Goal: Task Accomplishment & Management: Manage account settings

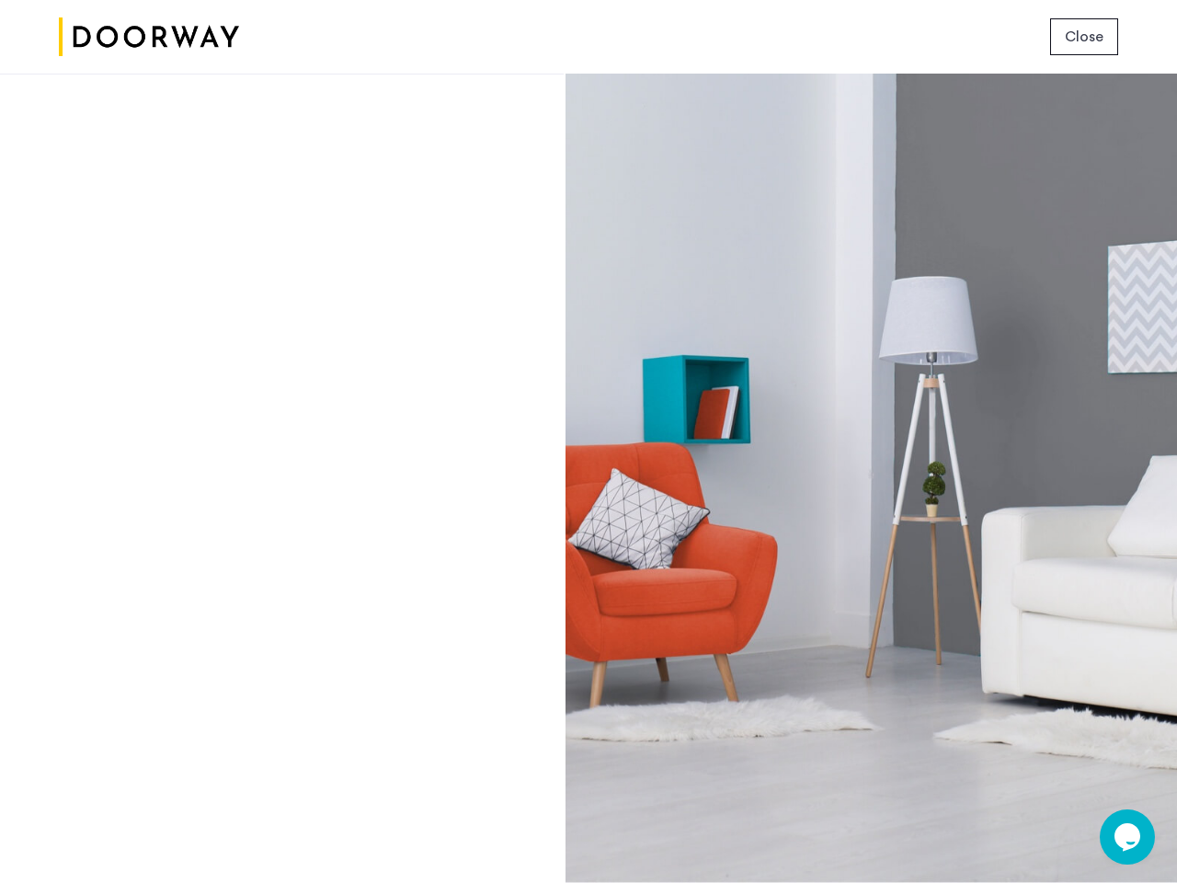
click at [1084, 37] on span "Close" at bounding box center [1084, 37] width 39 height 22
click at [1128, 837] on icon "Chat widget" at bounding box center [1128, 837] width 26 height 28
